Goal: Find specific page/section: Find specific page/section

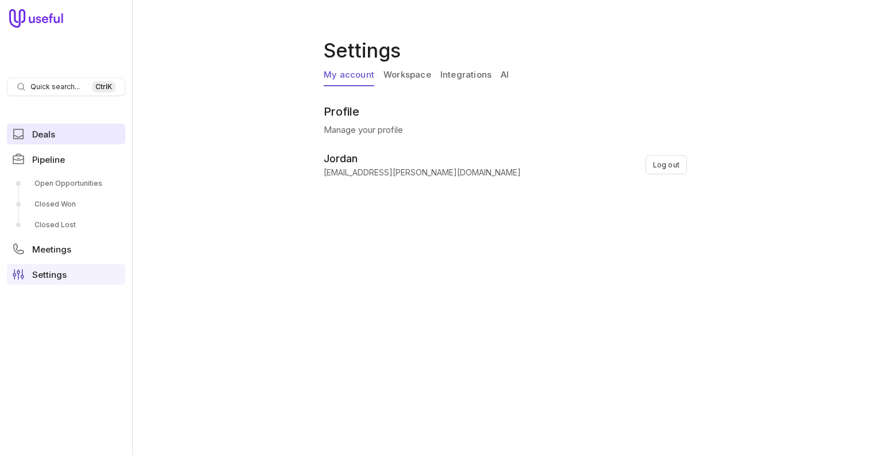
click at [64, 133] on link "Deals" at bounding box center [66, 134] width 118 height 21
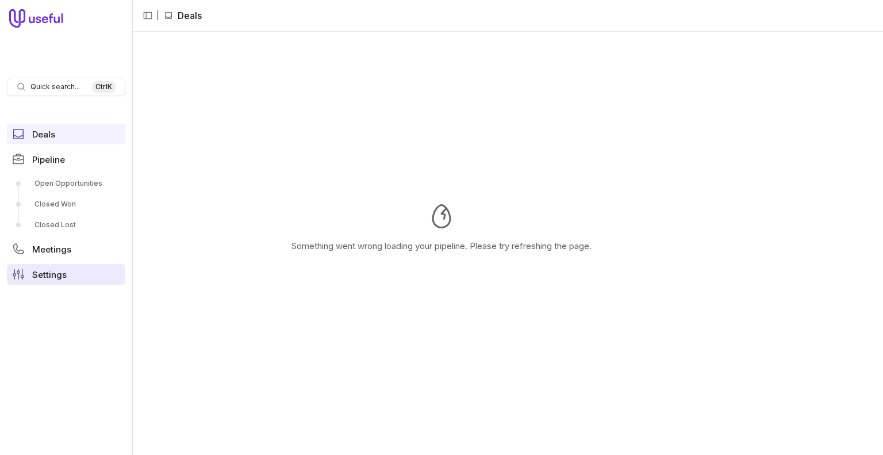
click at [48, 275] on span "Settings" at bounding box center [49, 274] width 34 height 9
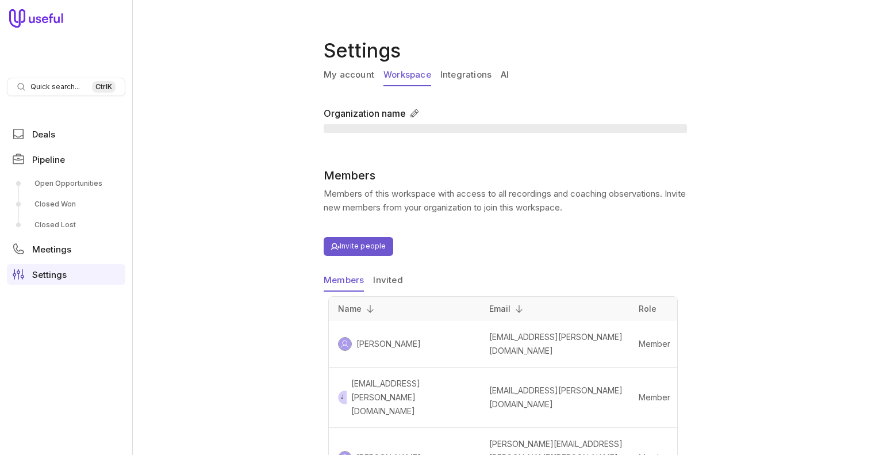
click at [404, 79] on link "Workspace" at bounding box center [407, 75] width 48 height 22
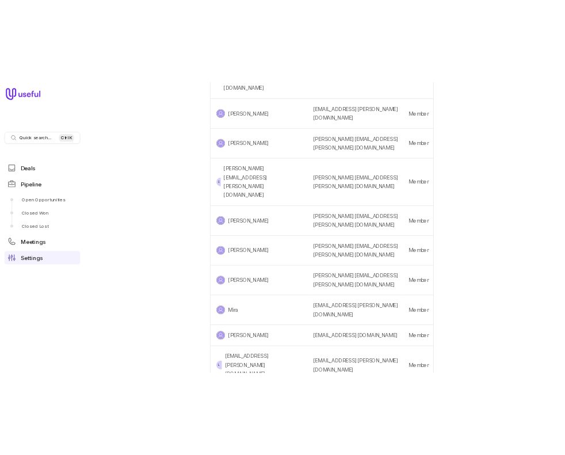
scroll to position [746, 0]
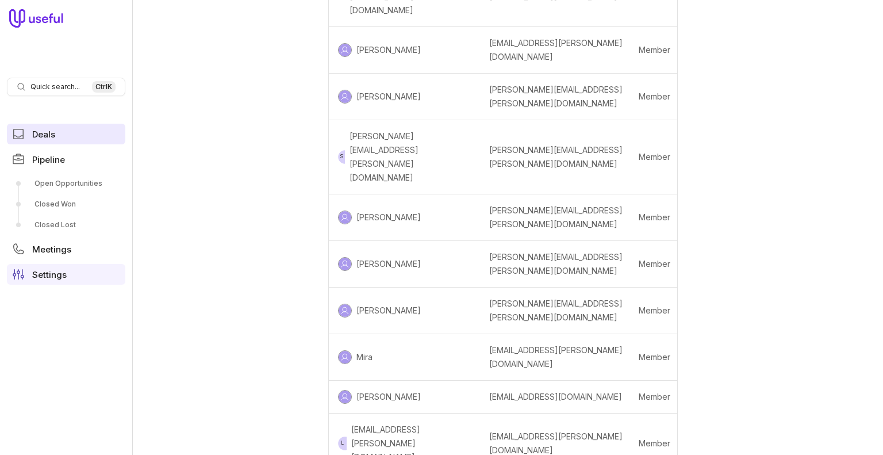
click at [53, 126] on link "Deals" at bounding box center [66, 134] width 118 height 21
